Goal: Information Seeking & Learning: Learn about a topic

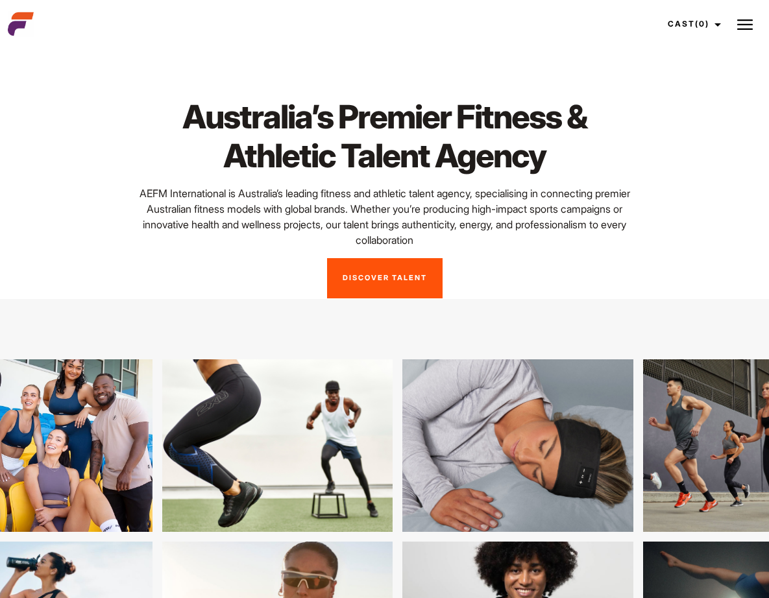
click at [734, 18] on button at bounding box center [744, 24] width 32 height 32
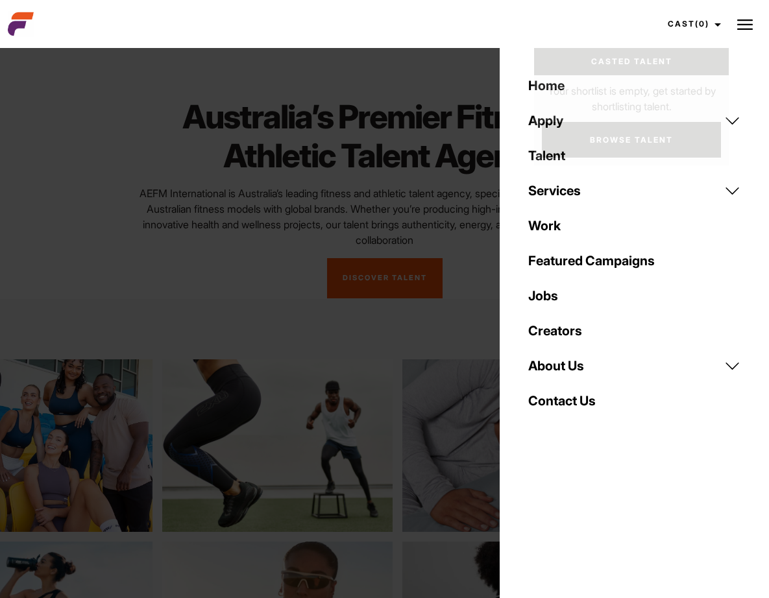
click at [555, 293] on link "Jobs" at bounding box center [634, 295] width 228 height 35
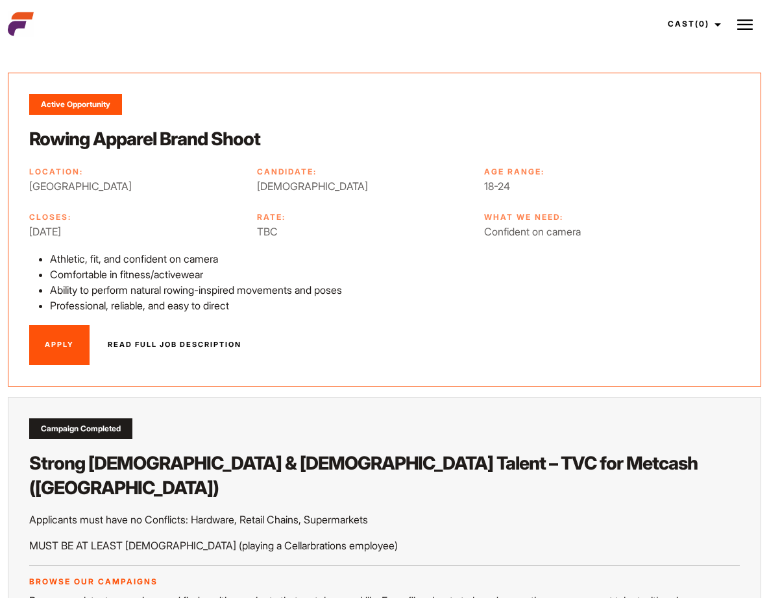
scroll to position [97, 0]
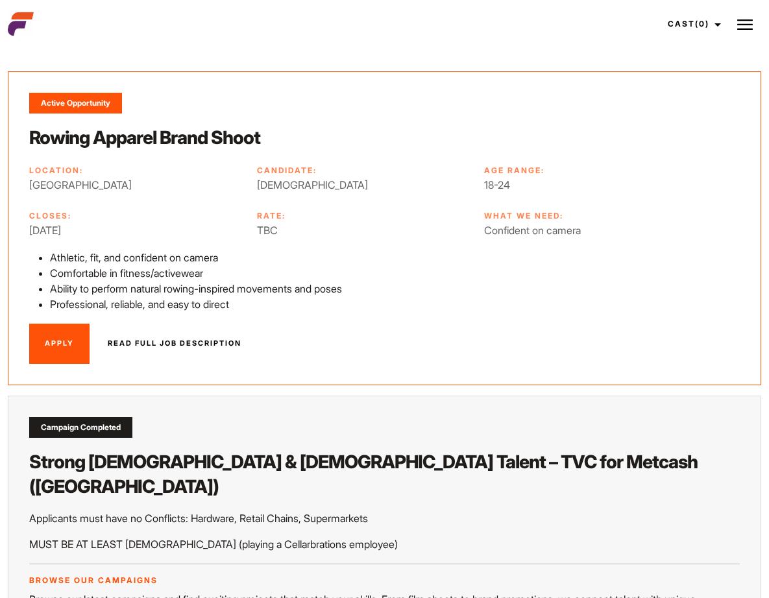
click at [177, 339] on link "Read full job description" at bounding box center [174, 344] width 165 height 40
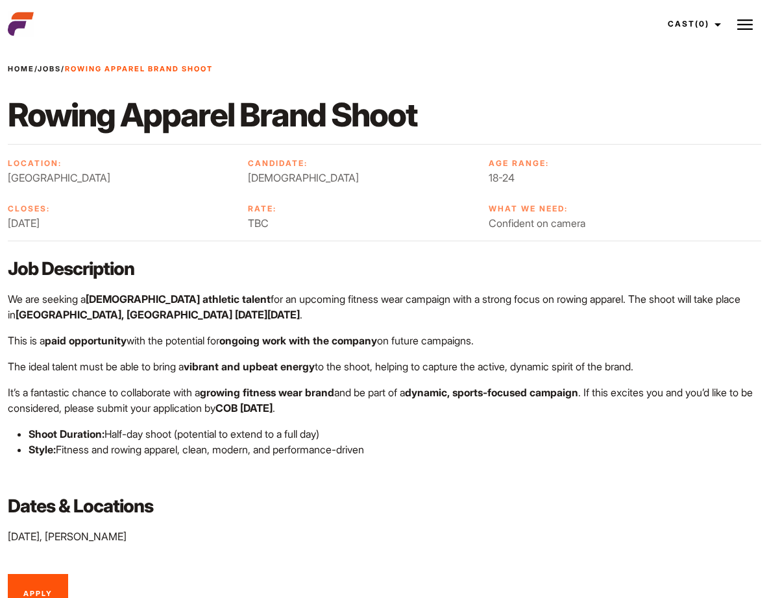
click at [101, 171] on span "Melbourne" at bounding box center [121, 178] width 226 height 16
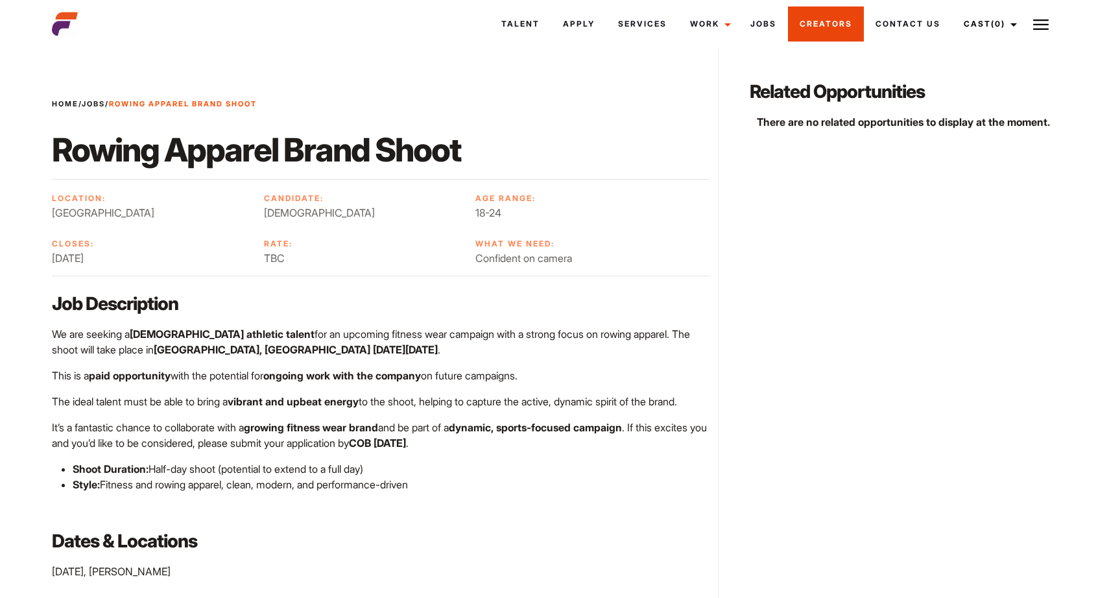
click at [768, 32] on link "Creators" at bounding box center [826, 23] width 76 height 35
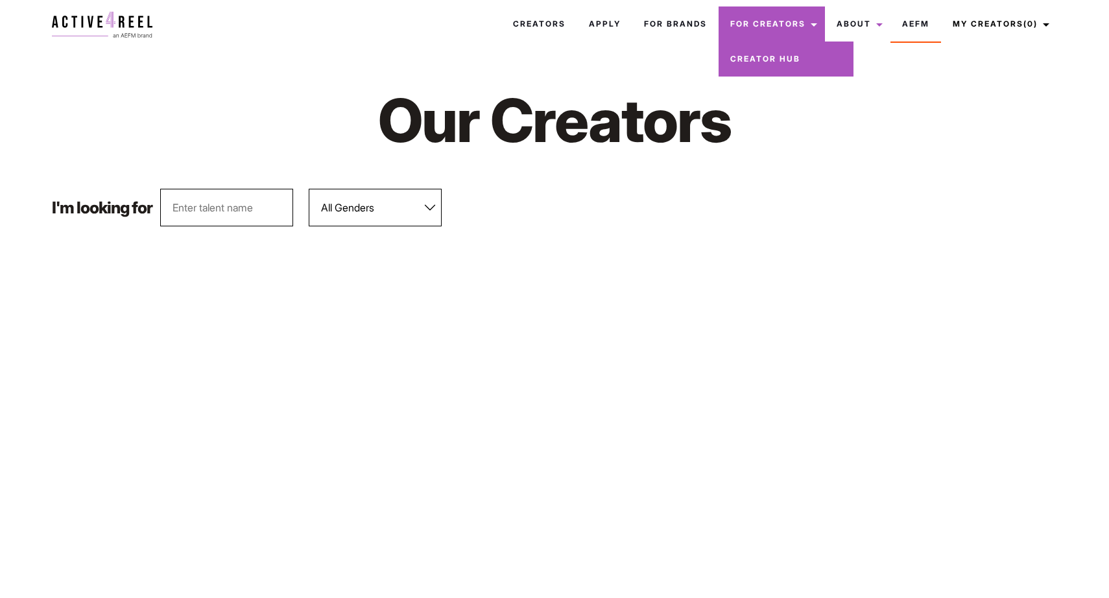
click at [777, 64] on link "Creator Hub" at bounding box center [786, 59] width 135 height 35
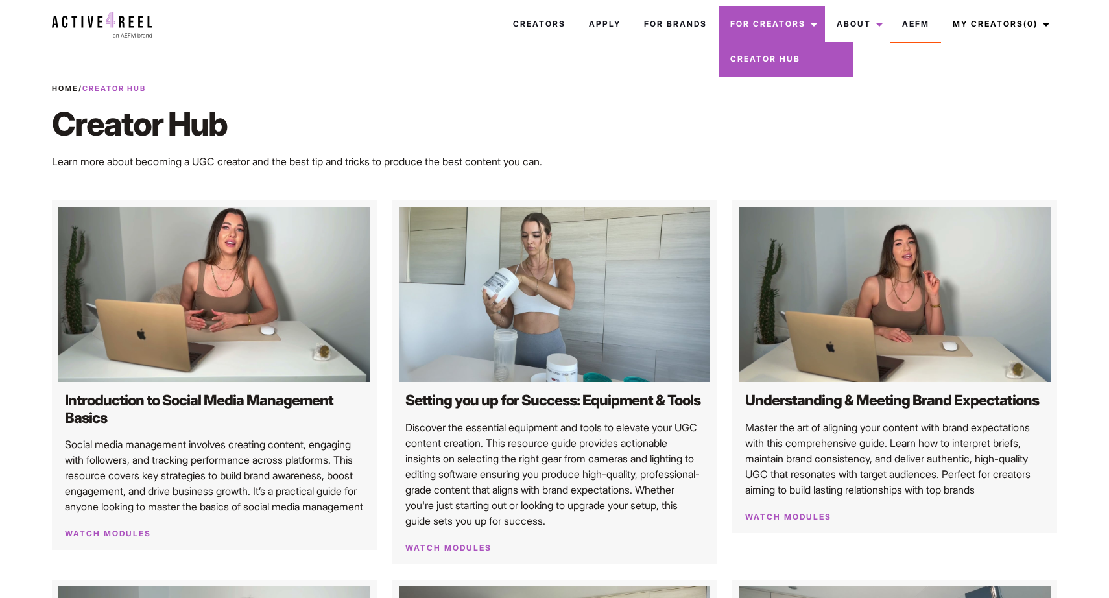
click at [776, 21] on link "For Creators" at bounding box center [772, 23] width 106 height 35
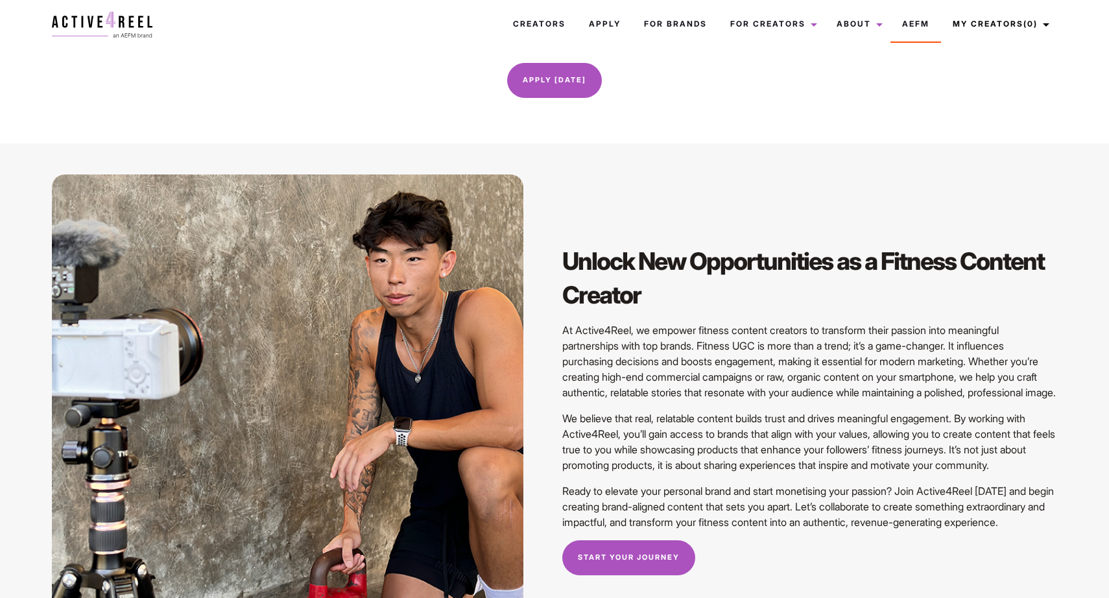
scroll to position [845, 0]
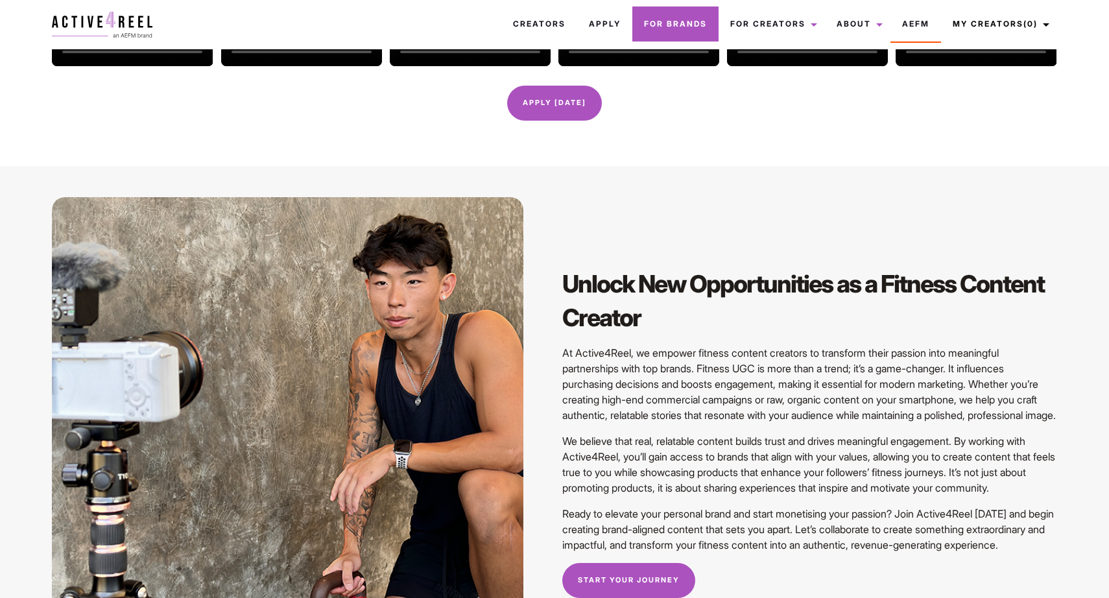
click at [691, 13] on link "For Brands" at bounding box center [675, 23] width 86 height 35
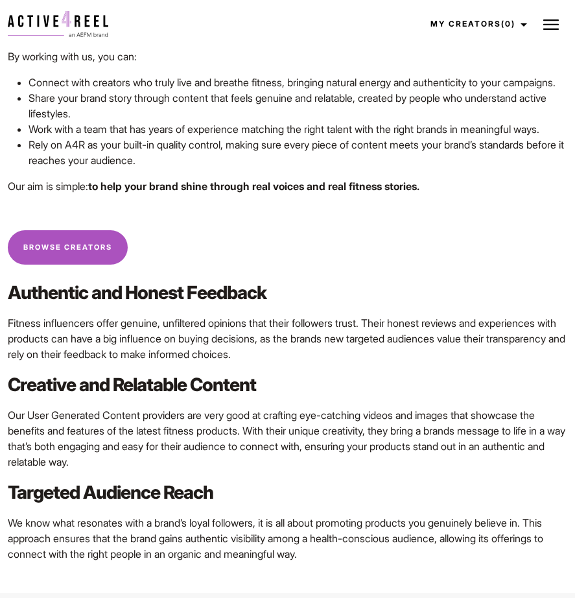
scroll to position [2399, 0]
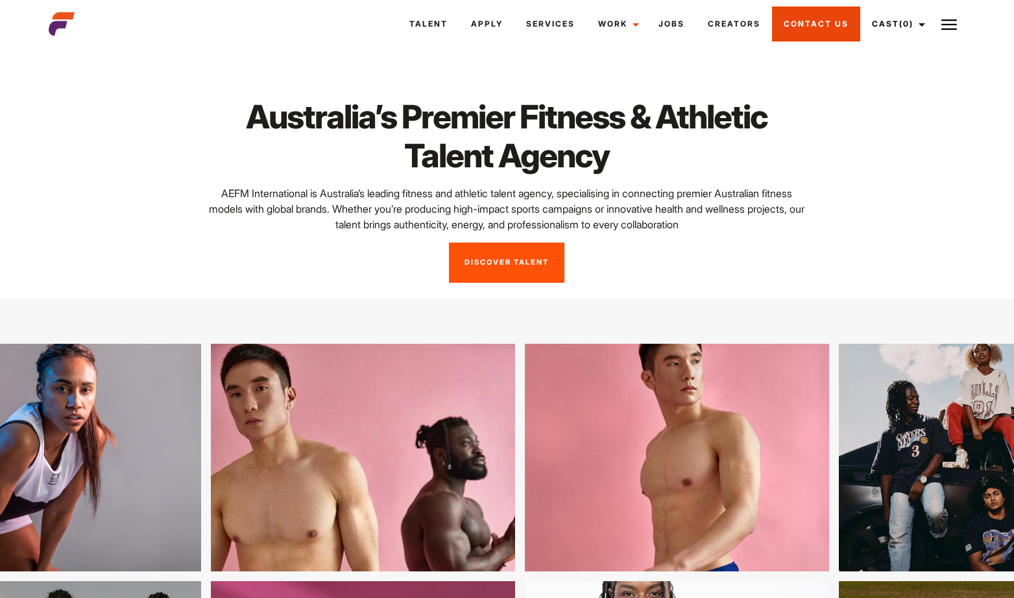
click at [824, 23] on link "Contact Us" at bounding box center [816, 23] width 88 height 35
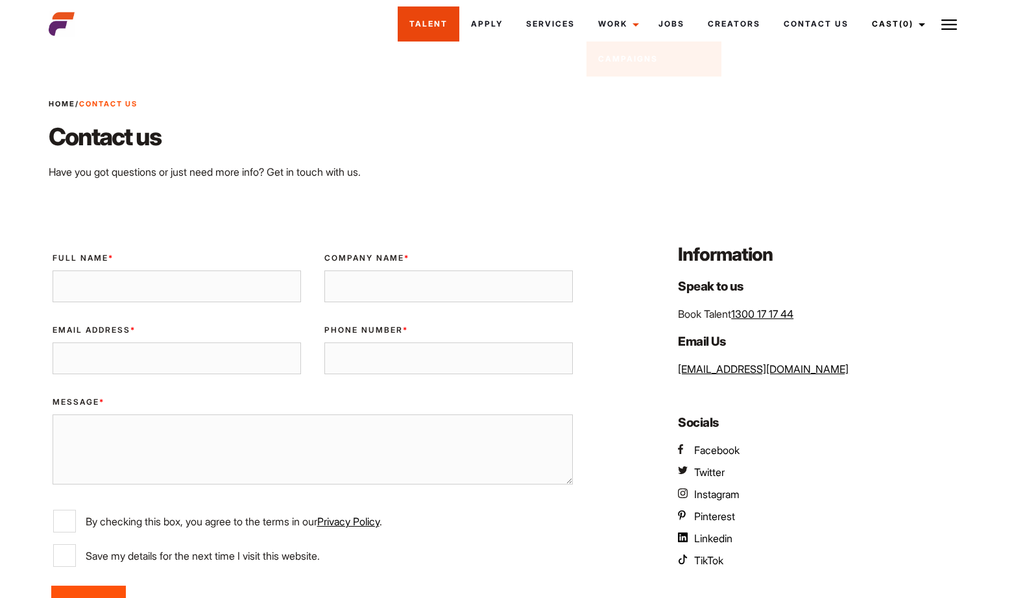
click at [414, 22] on link "Talent" at bounding box center [429, 23] width 62 height 35
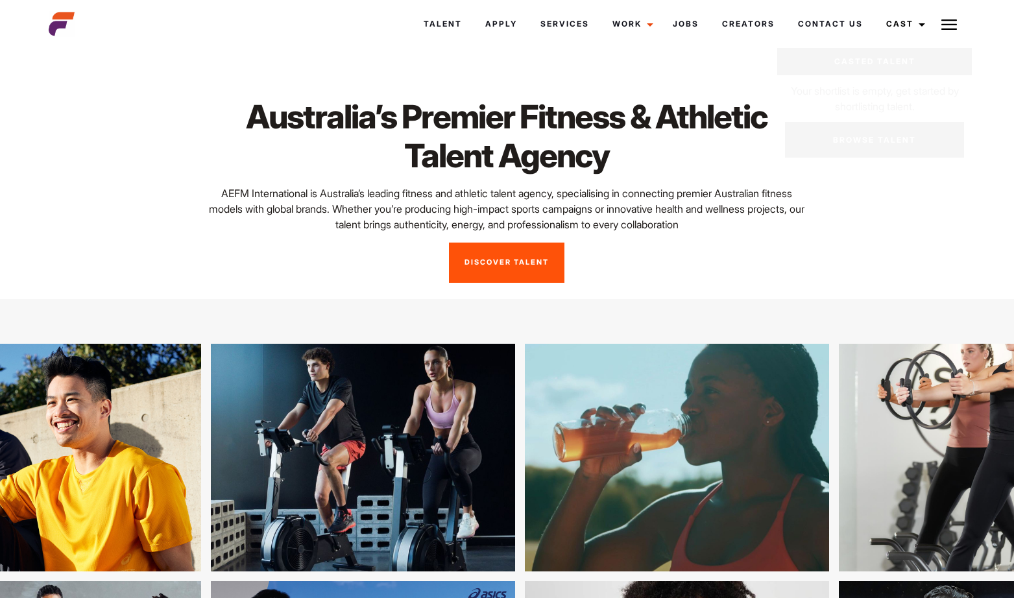
click at [952, 27] on img at bounding box center [949, 25] width 16 height 16
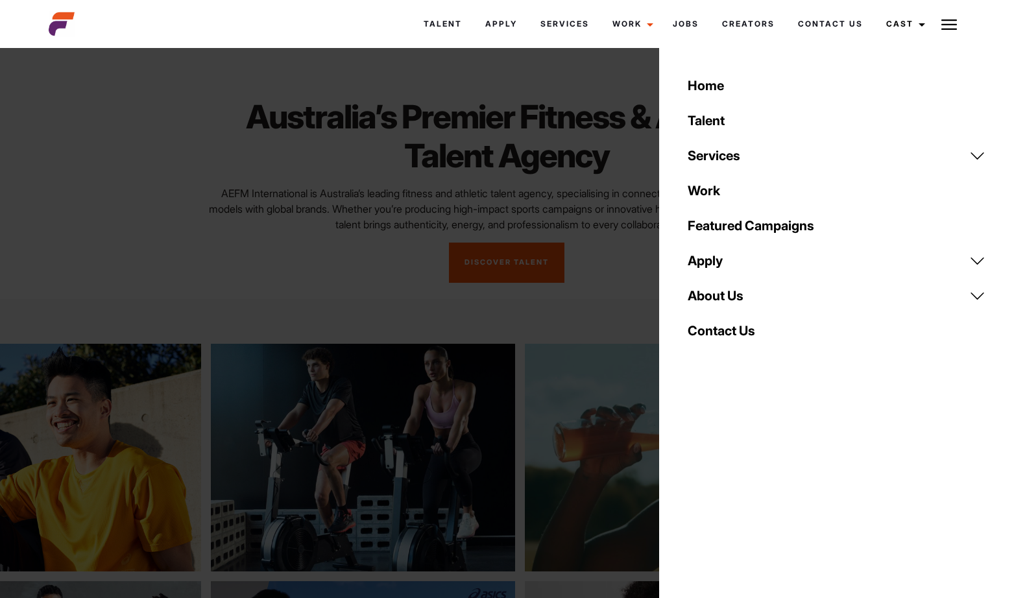
click at [743, 299] on link "About Us" at bounding box center [836, 295] width 313 height 35
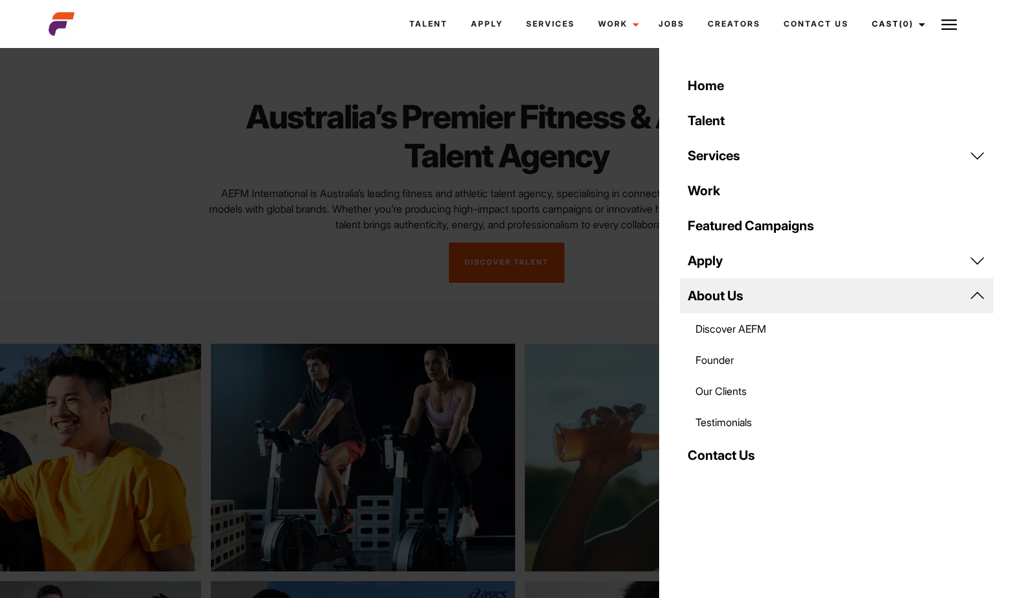
click at [736, 359] on link "Founder" at bounding box center [836, 359] width 313 height 31
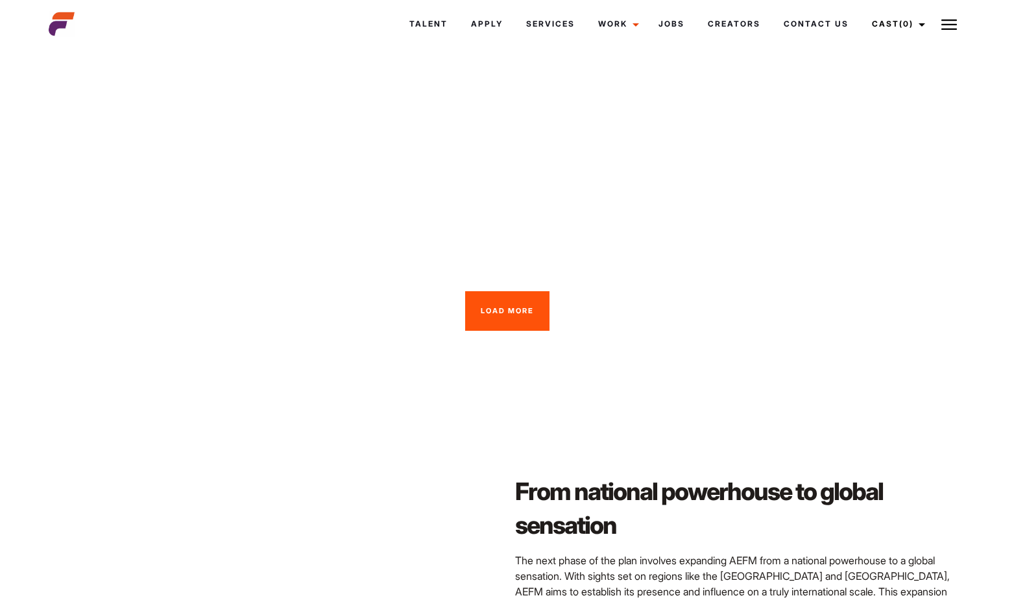
scroll to position [3475, 0]
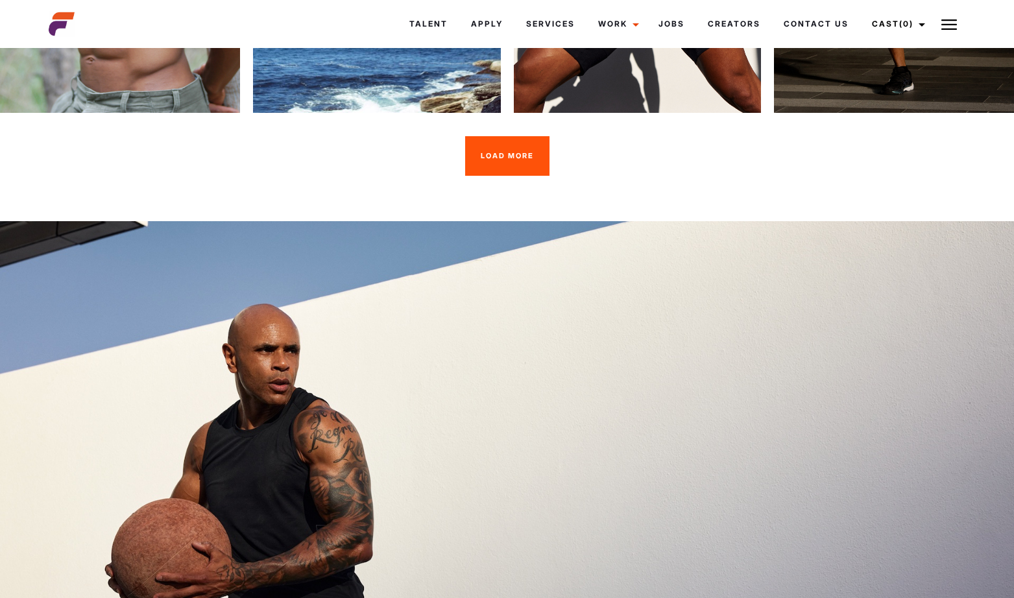
click at [483, 176] on button "Load more" at bounding box center [507, 156] width 84 height 40
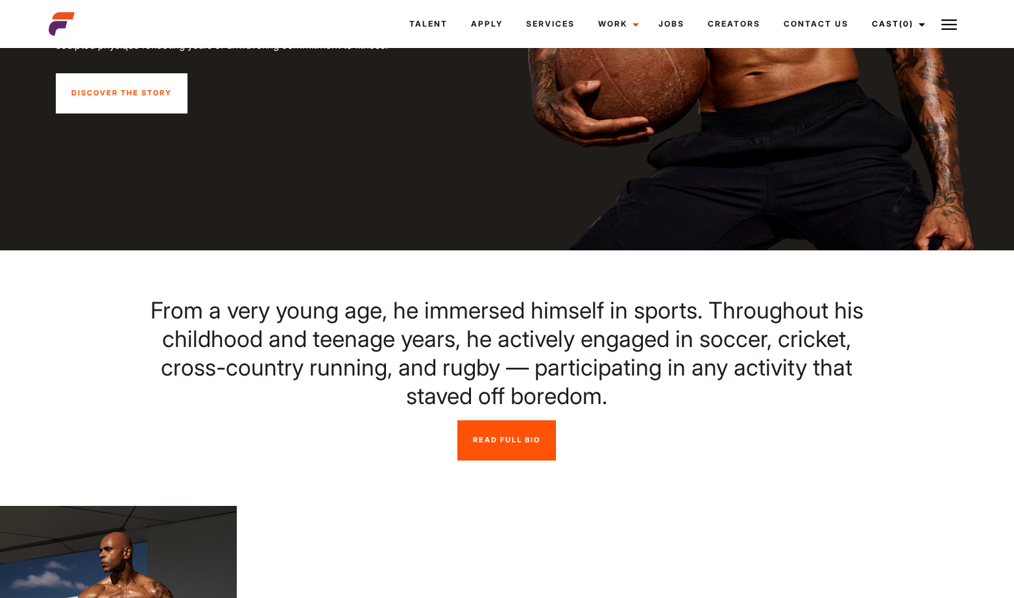
scroll to position [0, 0]
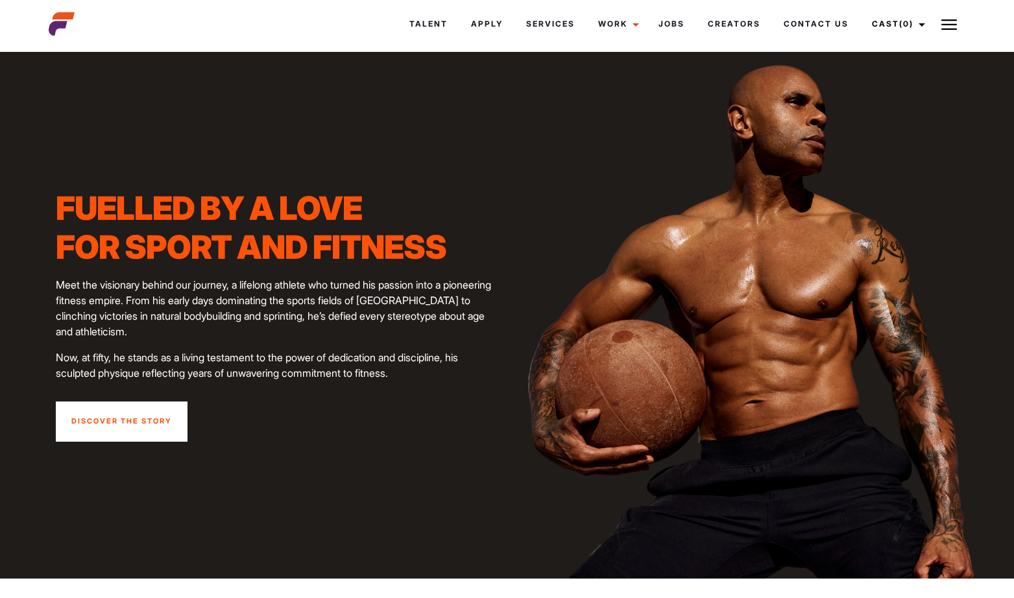
click at [946, 26] on img at bounding box center [949, 25] width 16 height 16
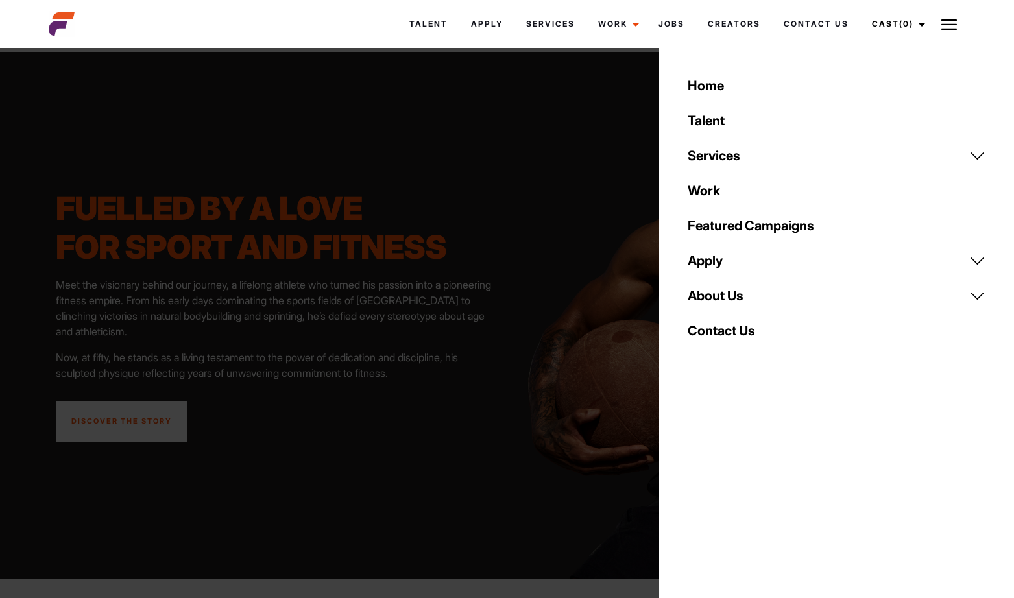
click at [946, 26] on img at bounding box center [949, 25] width 16 height 16
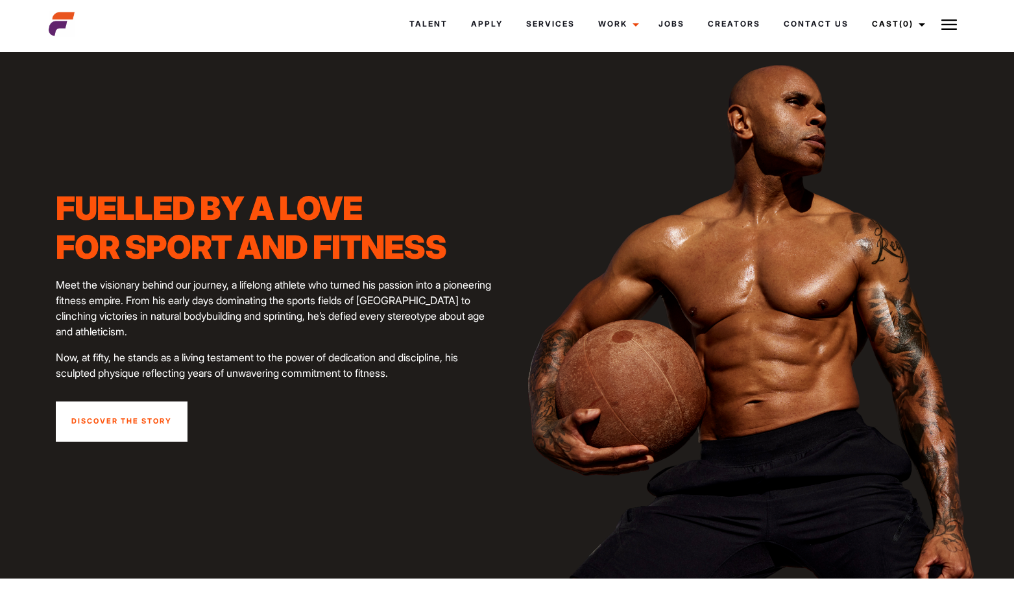
click at [946, 26] on img at bounding box center [949, 25] width 16 height 16
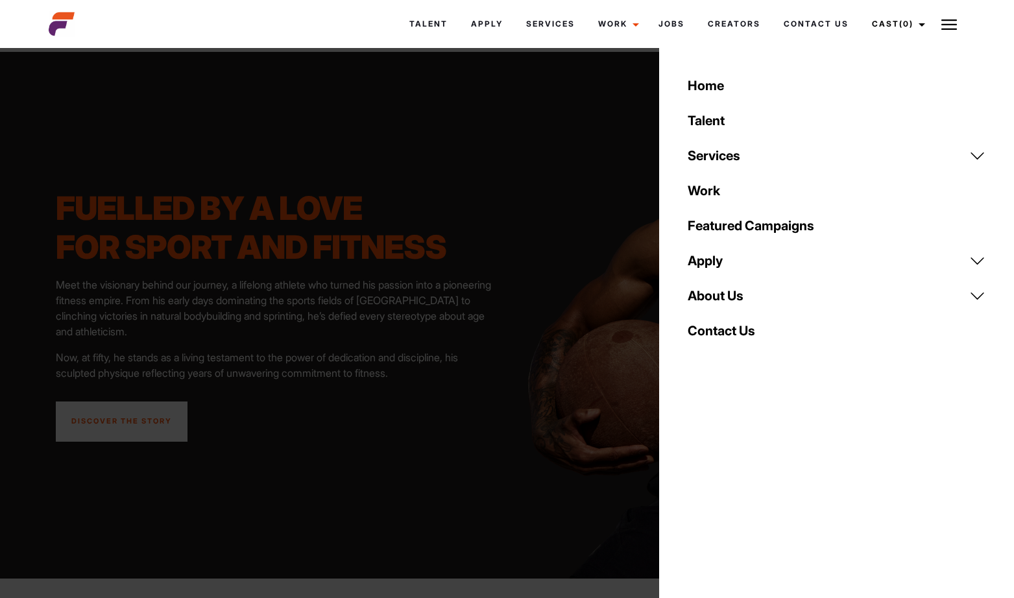
click at [946, 26] on img at bounding box center [949, 25] width 16 height 16
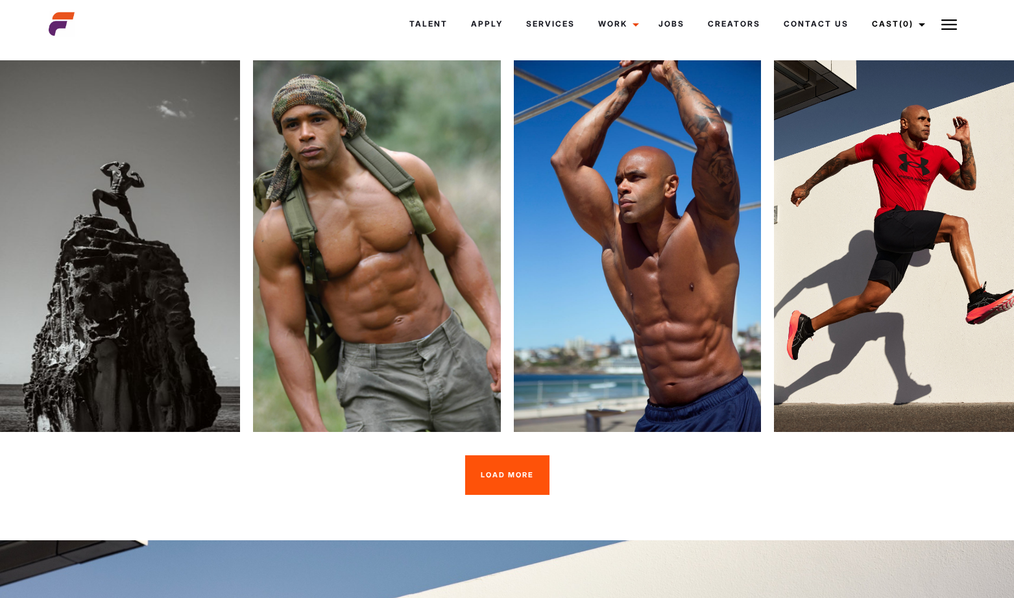
scroll to position [4379, 0]
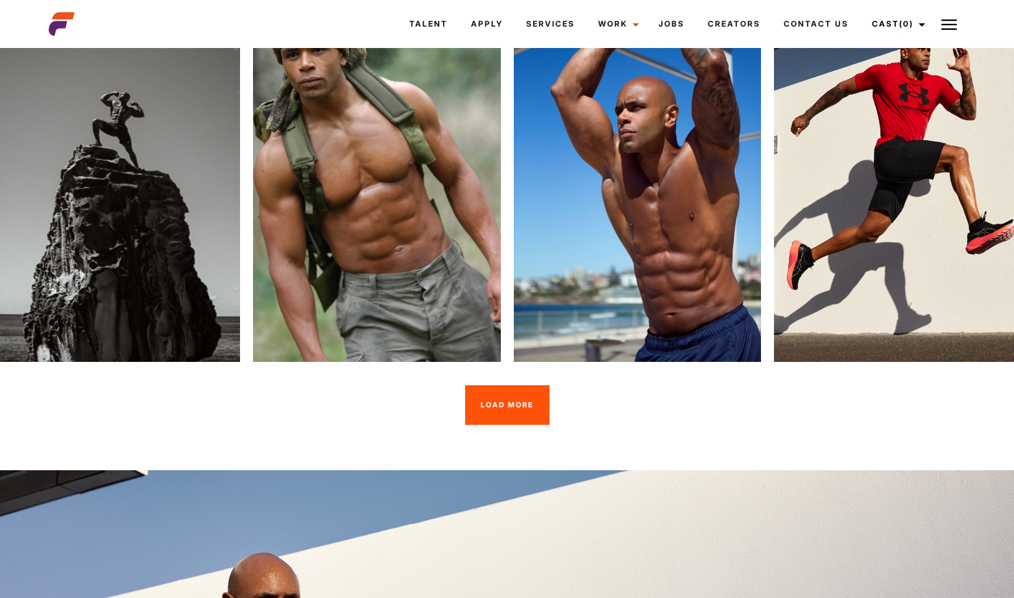
click at [492, 426] on button "Load more" at bounding box center [507, 405] width 84 height 40
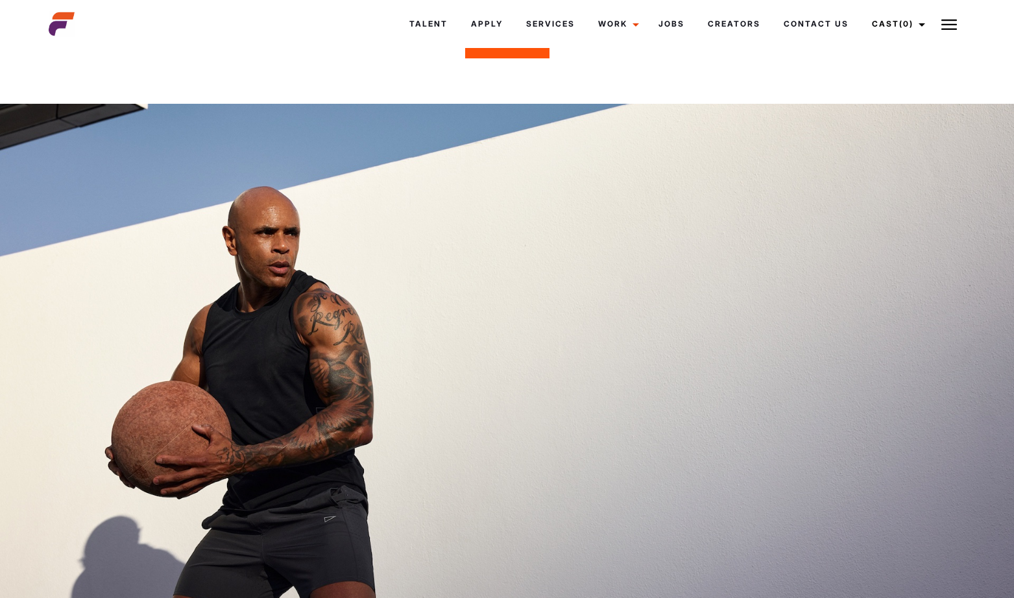
scroll to position [6224, 0]
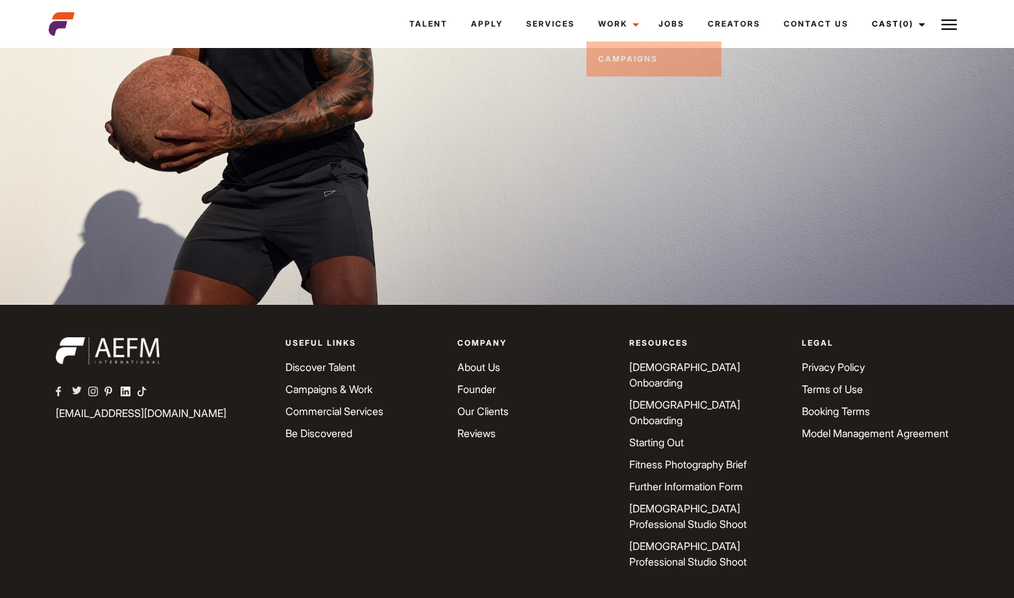
click at [743, 4] on header "Talent Apply Services Work Campaigns Jobs Creators Contact Us Cast (0) Casted T…" at bounding box center [507, 24] width 933 height 48
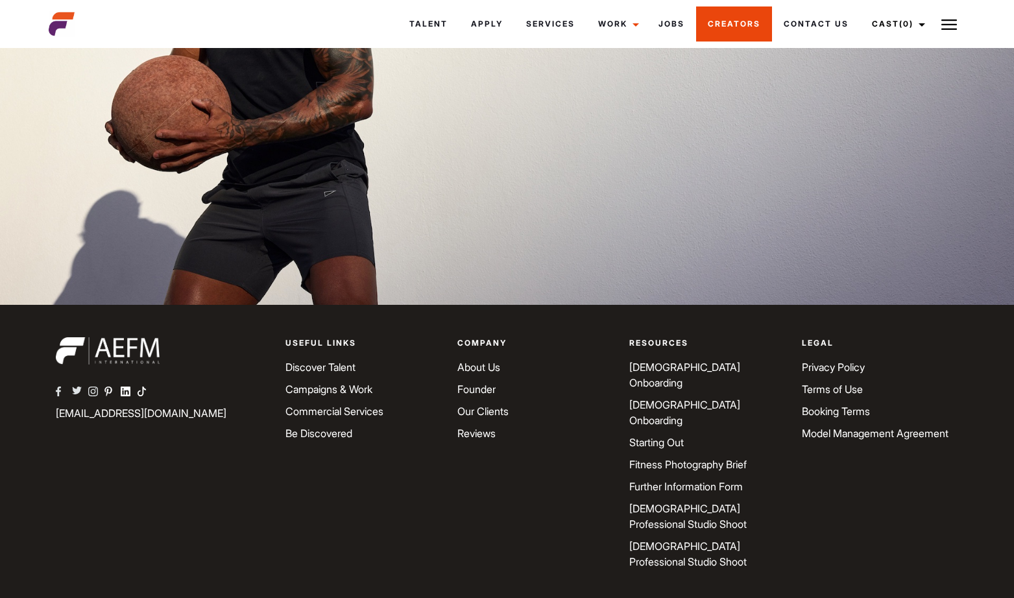
click at [721, 38] on link "Creators" at bounding box center [734, 23] width 76 height 35
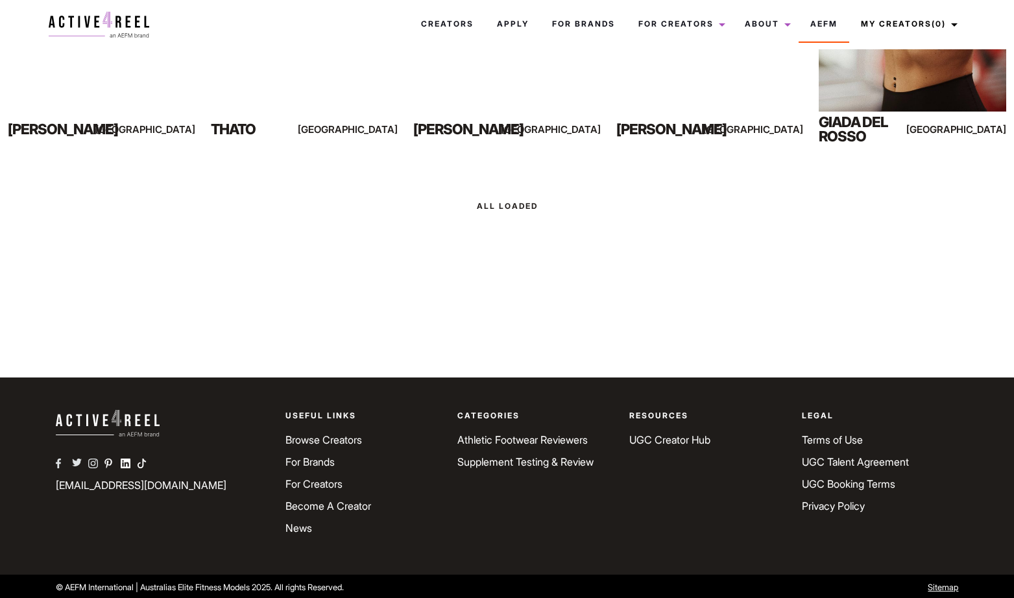
scroll to position [1584, 0]
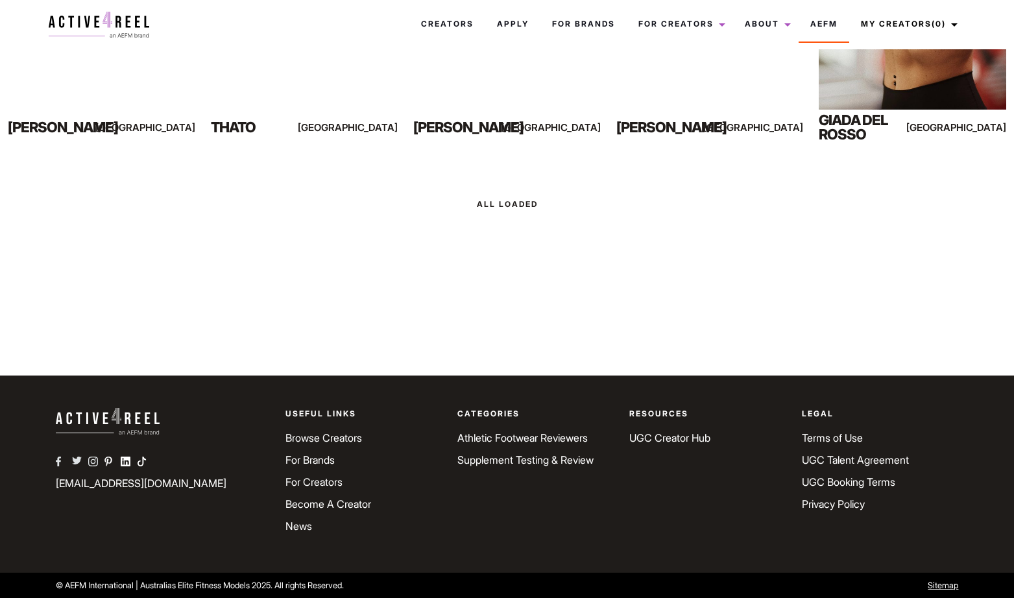
click at [294, 522] on link "News" at bounding box center [298, 526] width 27 height 13
click at [297, 529] on link "News" at bounding box center [298, 526] width 27 height 13
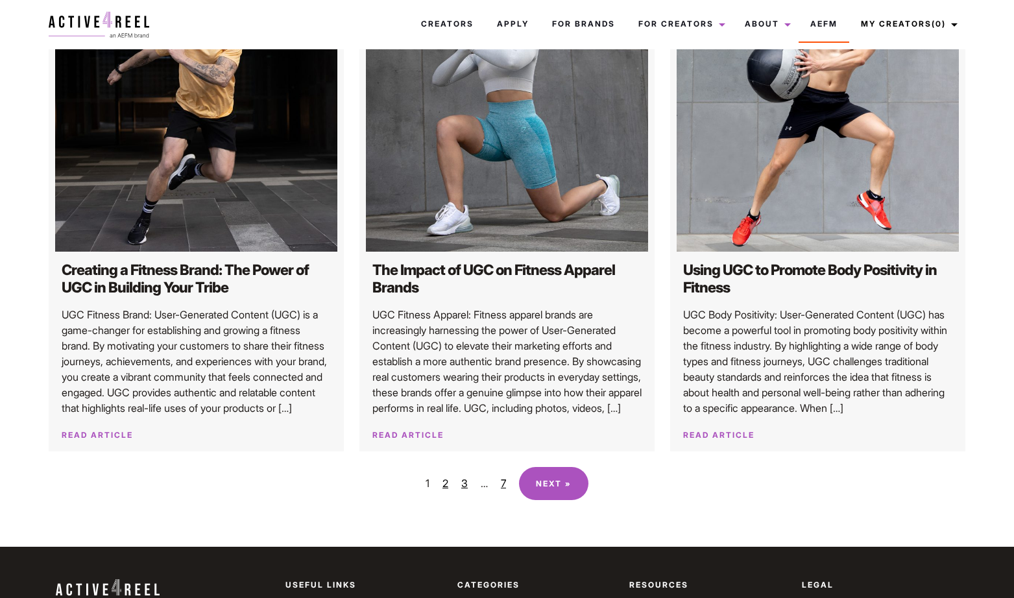
scroll to position [1496, 0]
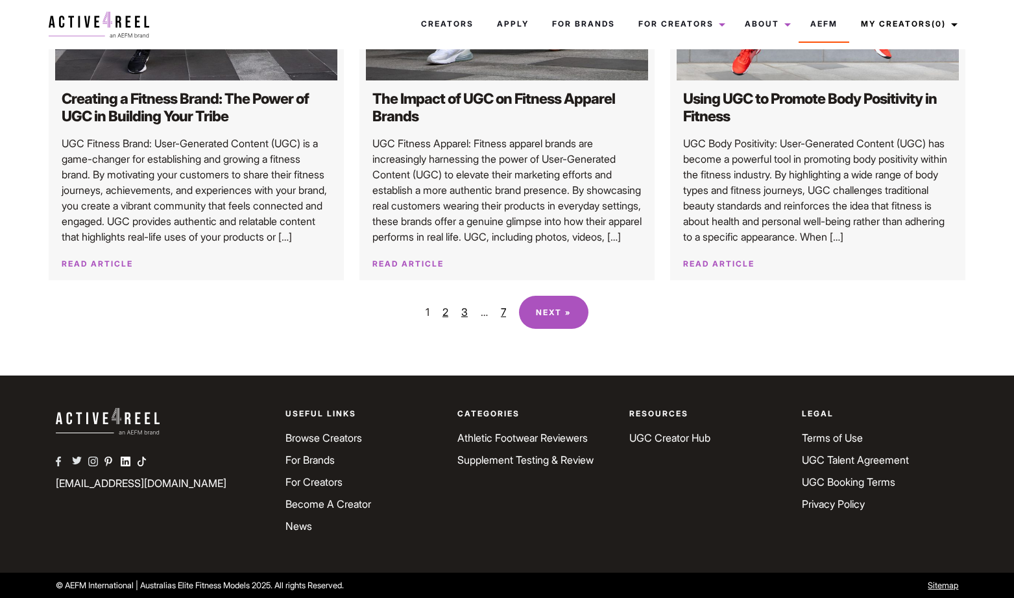
click at [568, 287] on div "1 2 3 … 7 Next »" at bounding box center [507, 304] width 917 height 49
click at [562, 303] on link "Next »" at bounding box center [553, 312] width 69 height 33
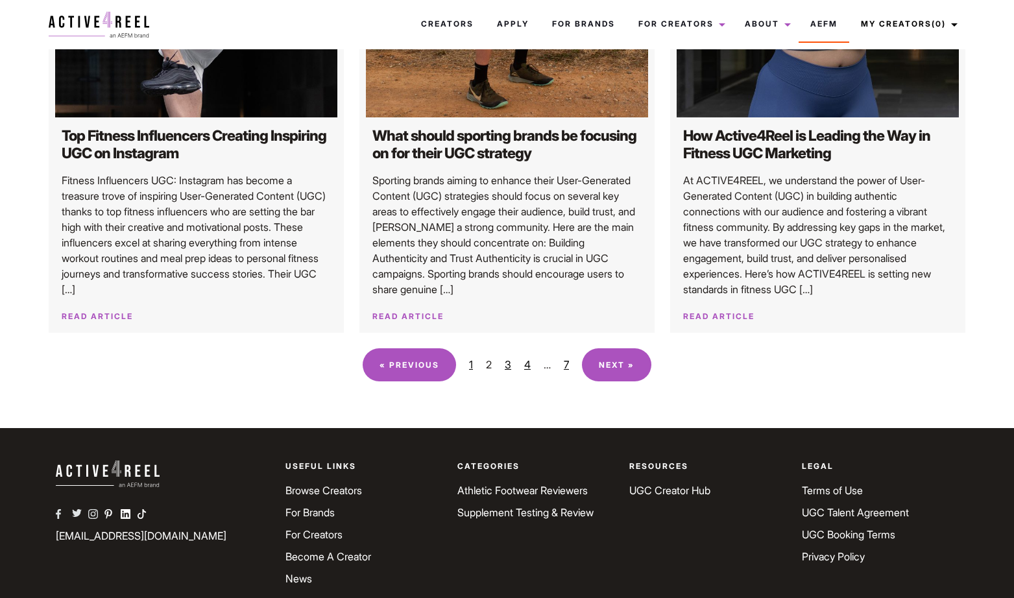
scroll to position [1479, 0]
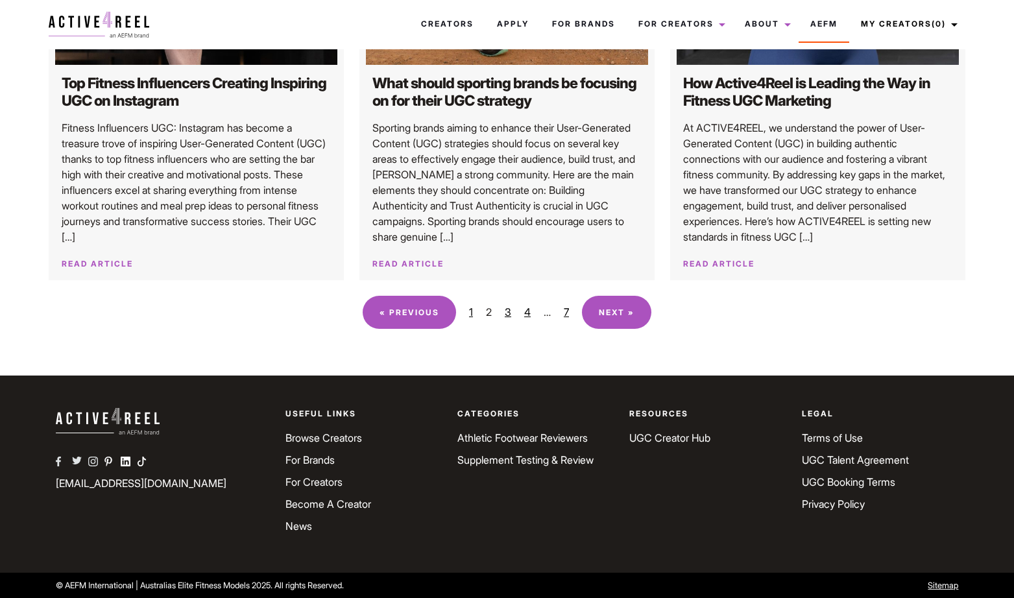
click at [610, 307] on link "Next »" at bounding box center [616, 312] width 69 height 33
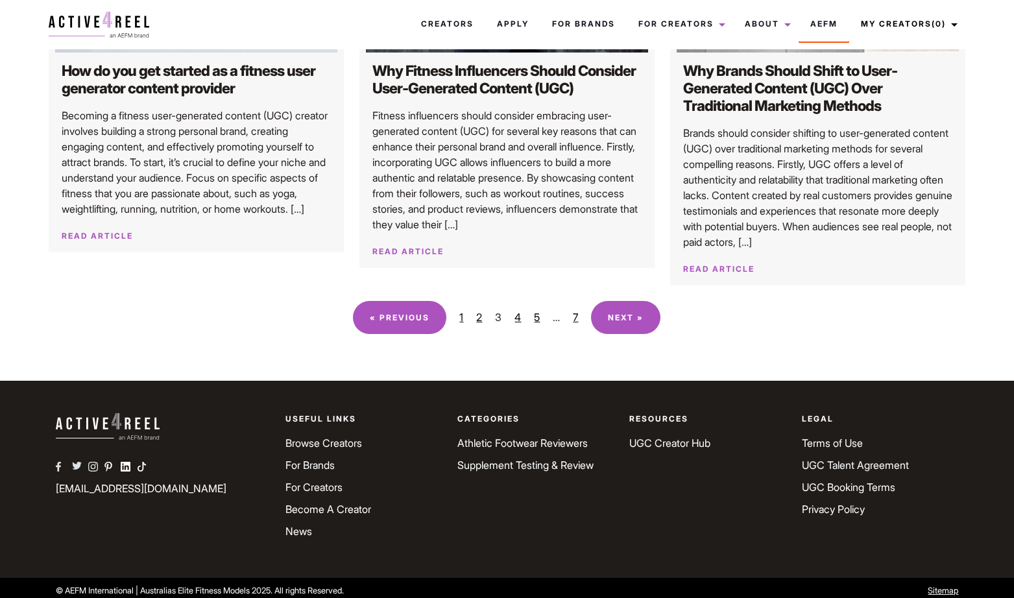
scroll to position [1481, 0]
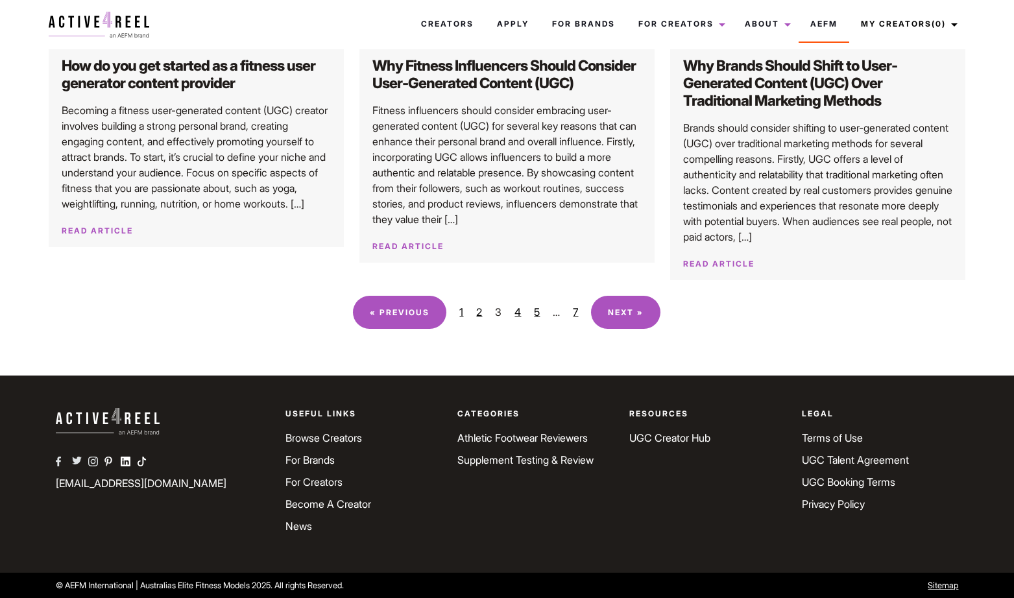
click at [632, 307] on link "Next »" at bounding box center [625, 312] width 69 height 33
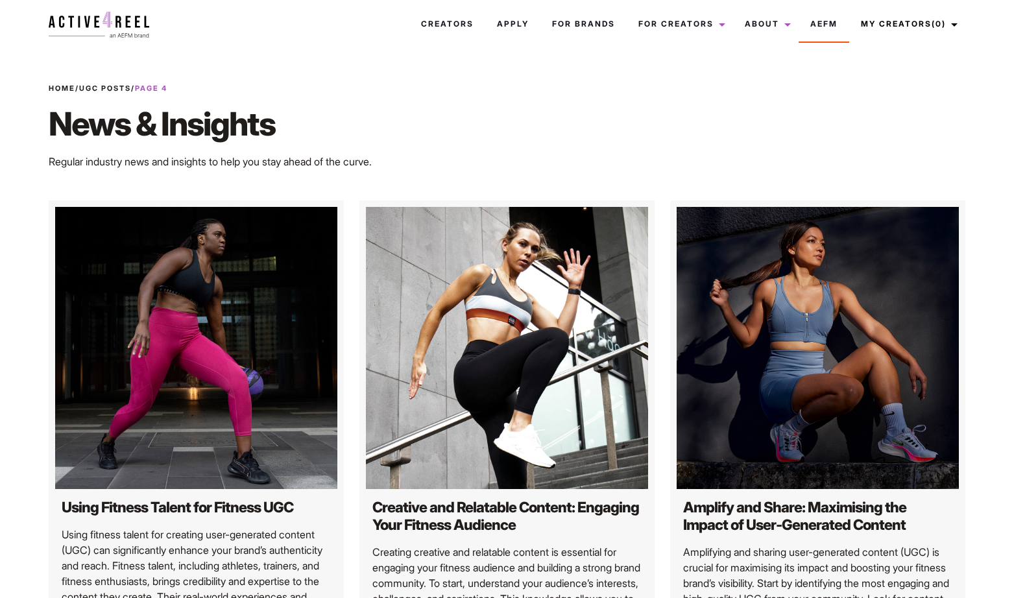
click at [784, 158] on div "Home / UGC Posts / Page 4 News & Insights Regular industry news and insights to…" at bounding box center [507, 126] width 933 height 86
